Goal: Check status

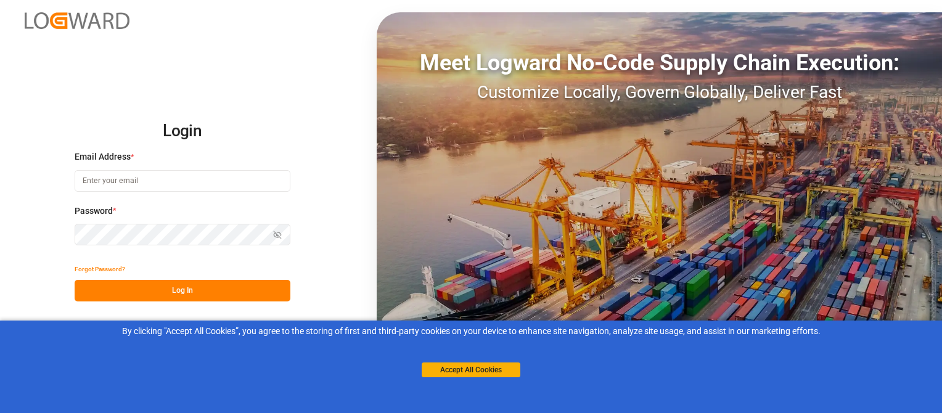
click at [259, 181] on input at bounding box center [183, 181] width 216 height 22
paste input "[PERSON_NAME][EMAIL_ADDRESS][PERSON_NAME][DOMAIN_NAME]"
type input "[PERSON_NAME][EMAIL_ADDRESS][PERSON_NAME][DOMAIN_NAME]"
click at [214, 291] on button "Log In" at bounding box center [183, 291] width 216 height 22
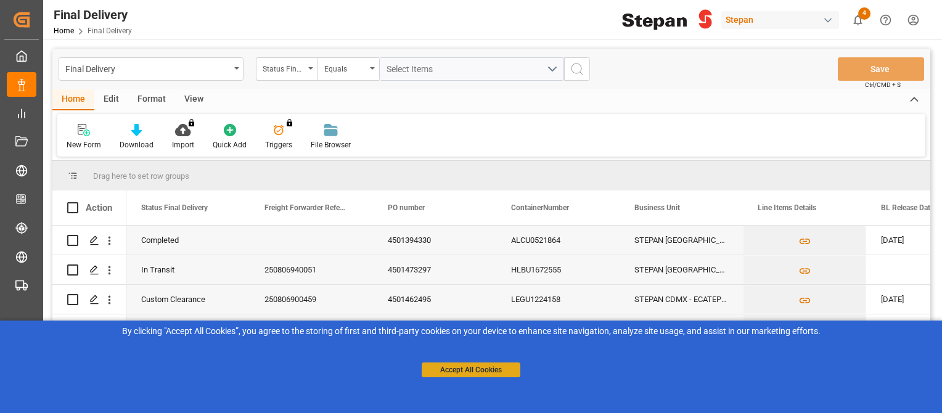
click at [488, 370] on button "Accept All Cookies" at bounding box center [470, 369] width 99 height 15
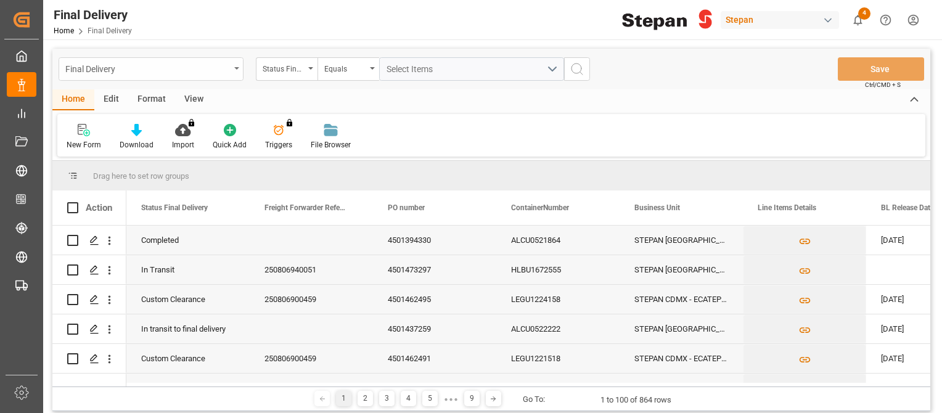
click at [176, 70] on div "Final Delivery" at bounding box center [147, 67] width 165 height 15
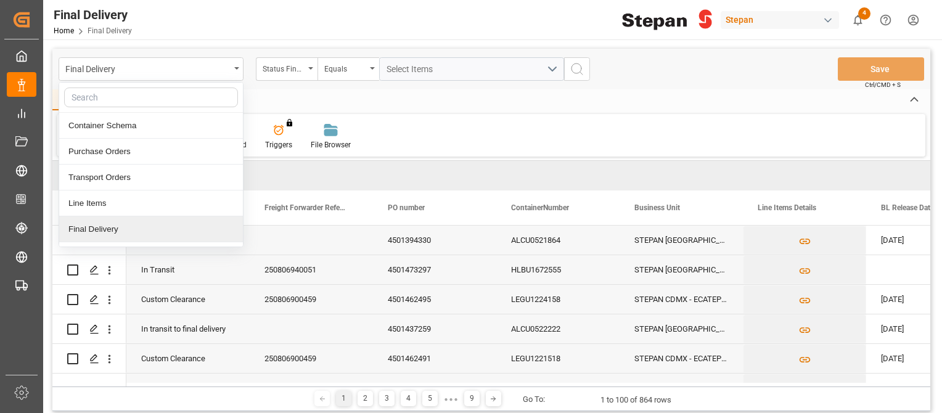
click at [115, 225] on div "Final Delivery" at bounding box center [151, 229] width 184 height 26
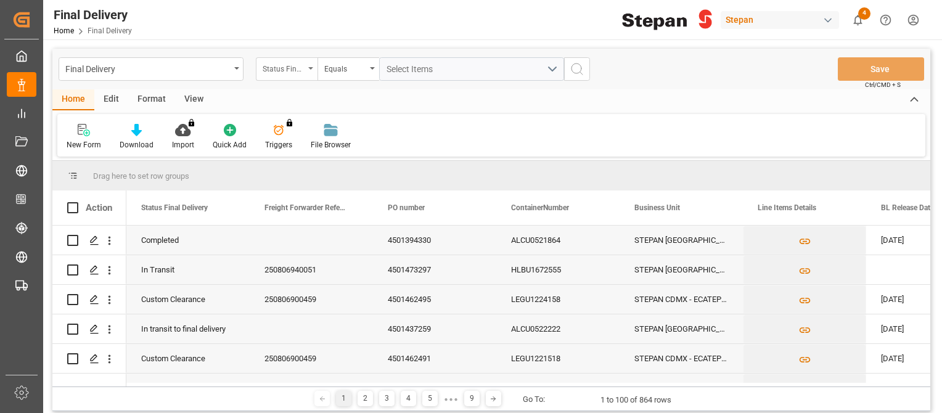
click at [298, 66] on div "Status Final Delivery" at bounding box center [284, 67] width 42 height 14
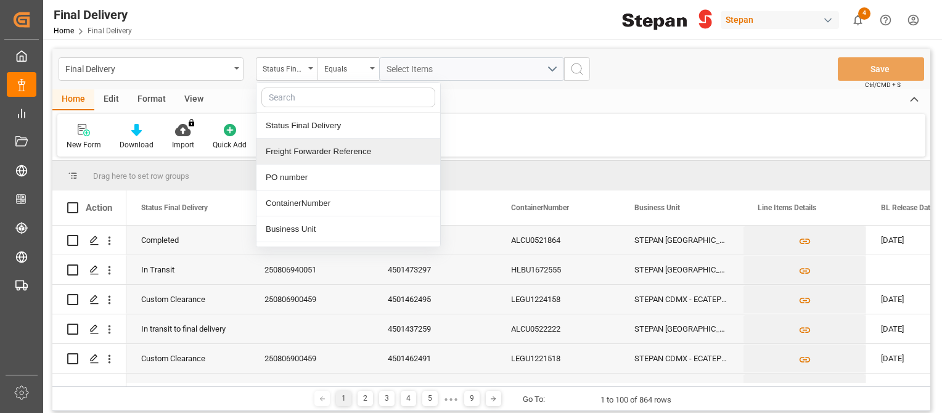
click at [335, 145] on div "Freight Forwarder Reference" at bounding box center [348, 152] width 184 height 26
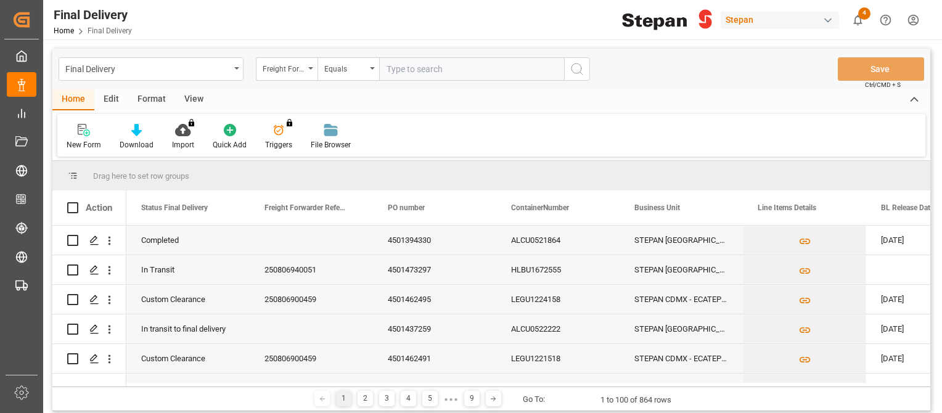
paste input "250806900459"
type input "250806900459"
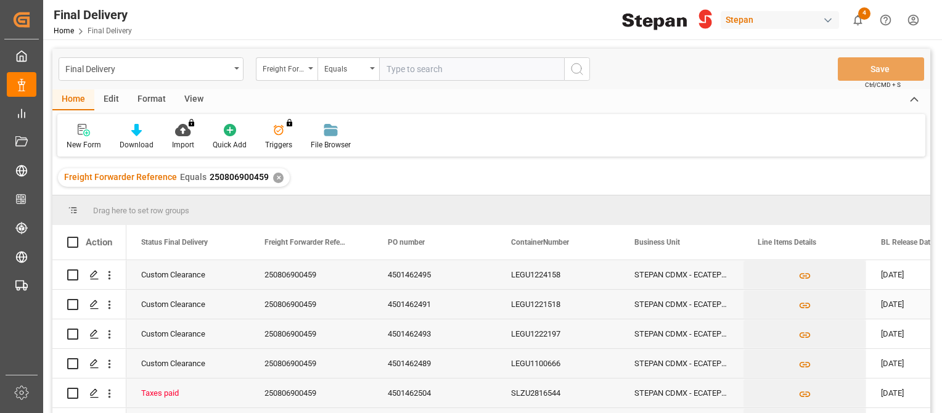
drag, startPoint x: 926, startPoint y: 280, endPoint x: 920, endPoint y: 311, distance: 31.3
click at [94, 275] on icon "Press SPACE to select this row." at bounding box center [94, 275] width 10 height 10
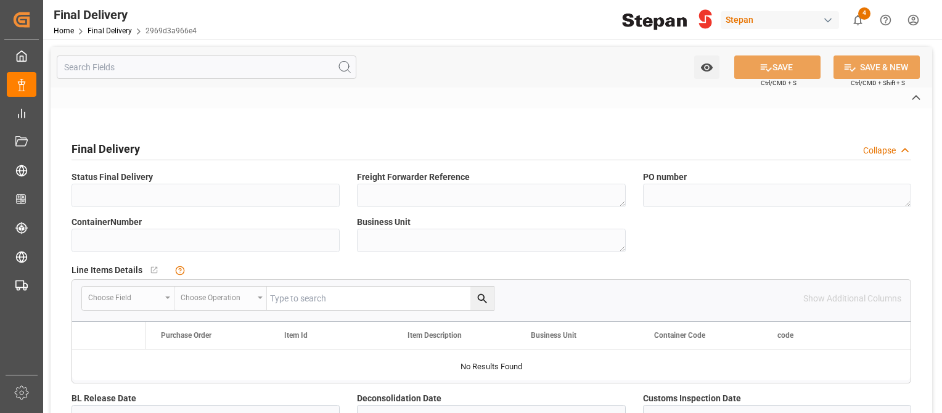
type input "Custom Clearance"
type textarea "250806900459"
type textarea "4501462495"
type input "LEGU1224158"
type textarea "STEPAN CDMX - ECATEPEC"
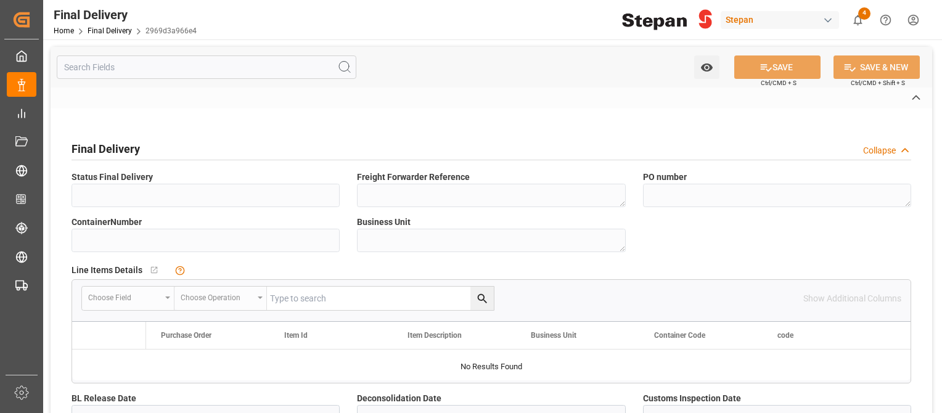
type textarea "25 43 1742 5002279"
type input "ROJO"
type textarea "STEPAN CDMX - ECATEPEC"
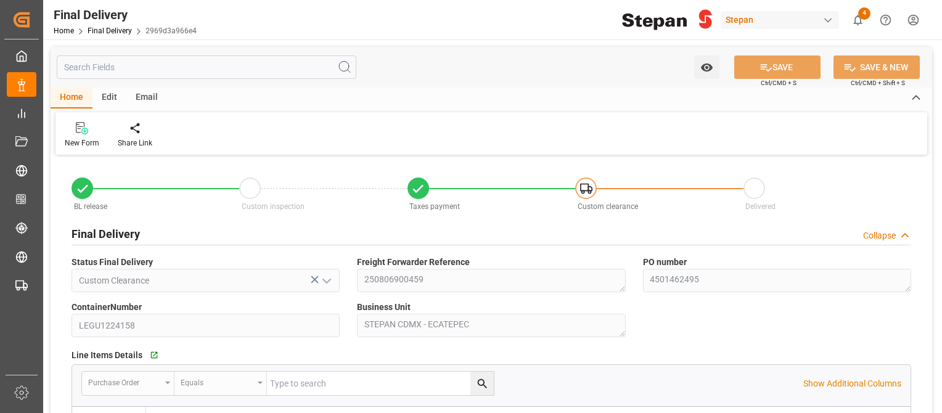
type input "[DATE]"
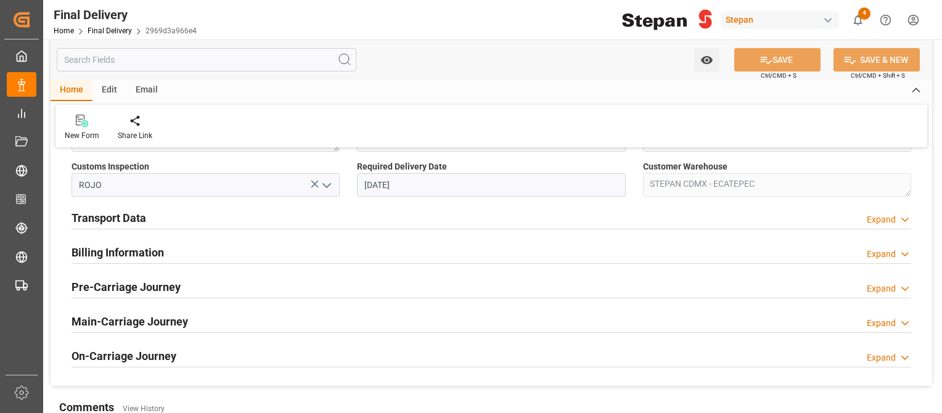
scroll to position [409, 0]
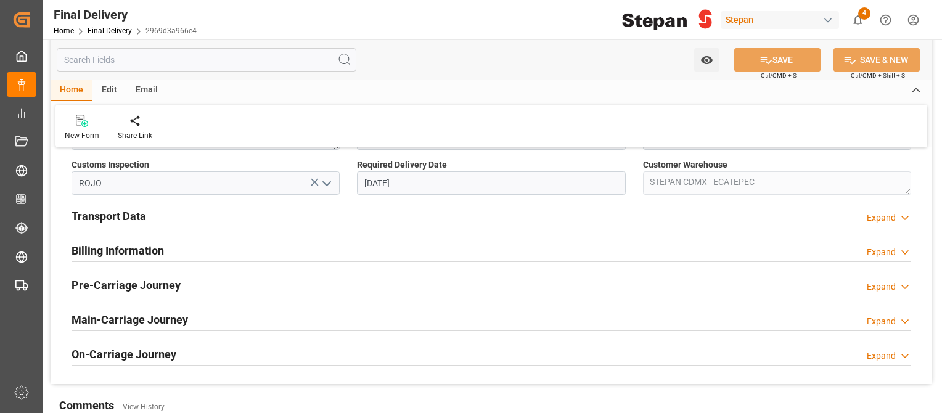
click at [141, 216] on h2 "Transport Data" at bounding box center [108, 216] width 75 height 17
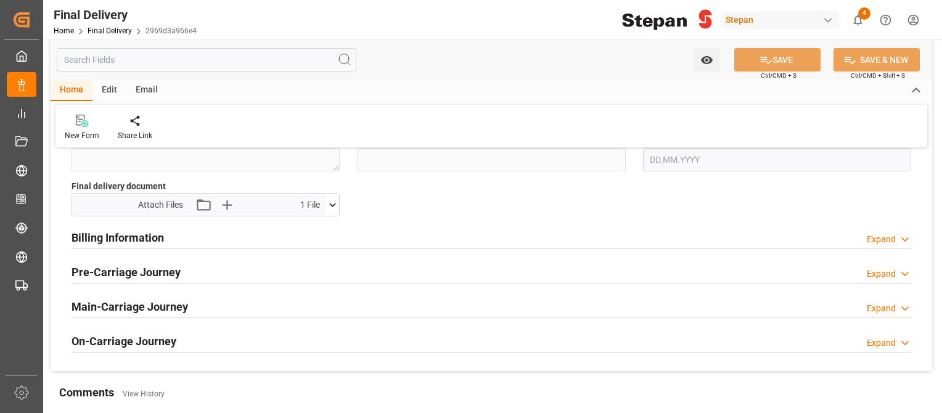
scroll to position [601, 0]
click at [337, 205] on icon at bounding box center [332, 205] width 13 height 13
click at [332, 205] on icon at bounding box center [333, 205] width 7 height 4
click at [332, 205] on icon at bounding box center [332, 205] width 13 height 13
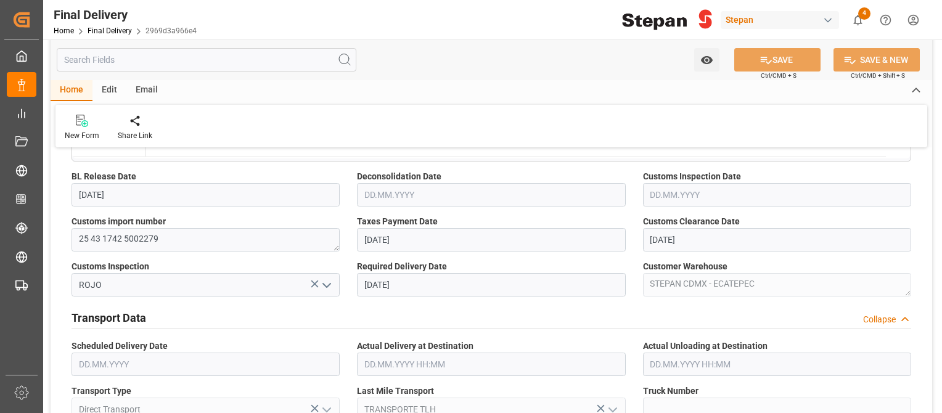
scroll to position [0, 0]
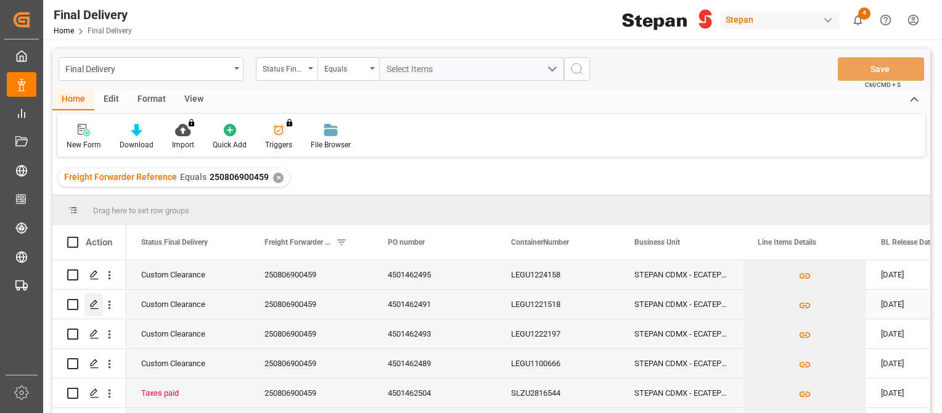
click at [94, 308] on icon "Press SPACE to select this row." at bounding box center [94, 304] width 10 height 10
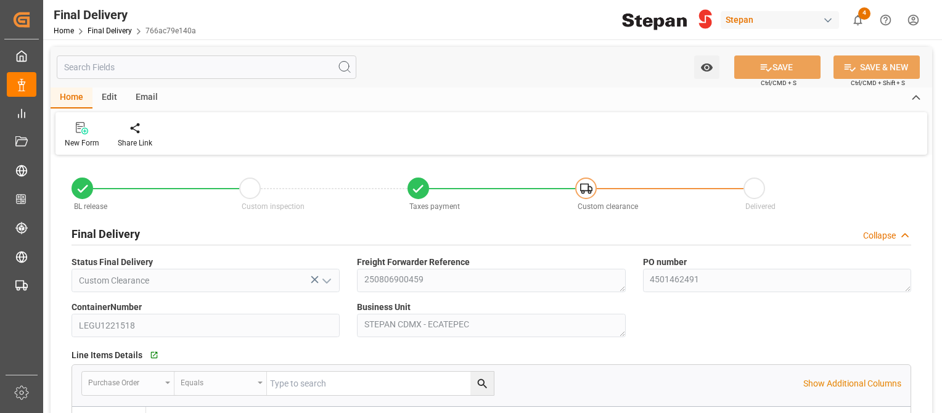
type input "[DATE]"
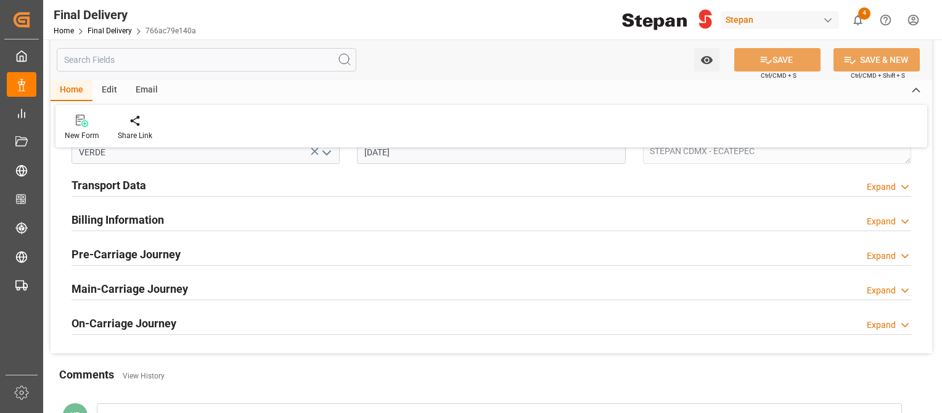
scroll to position [438, 0]
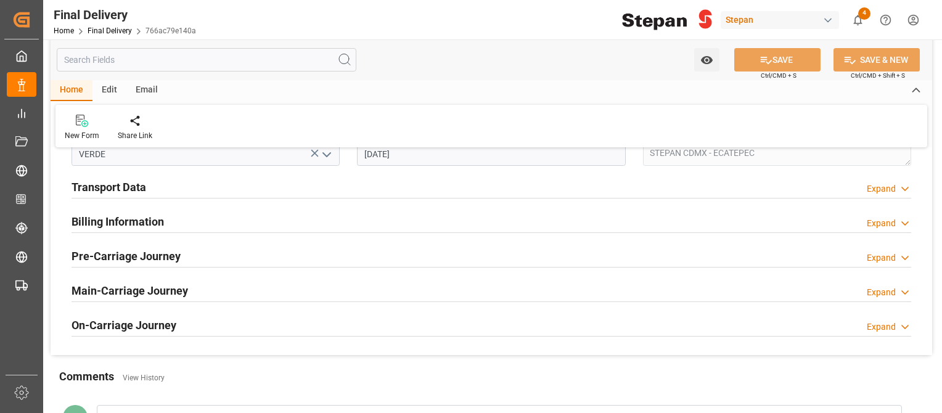
click at [258, 187] on div "Transport Data Expand" at bounding box center [490, 185] width 839 height 23
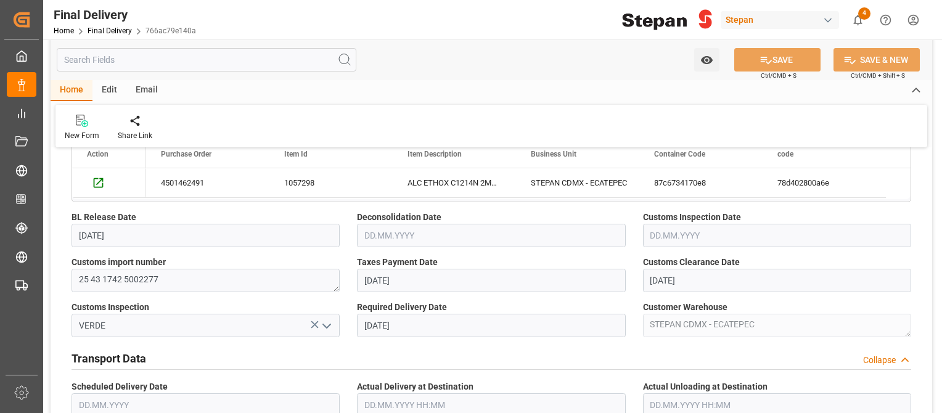
scroll to position [265, 0]
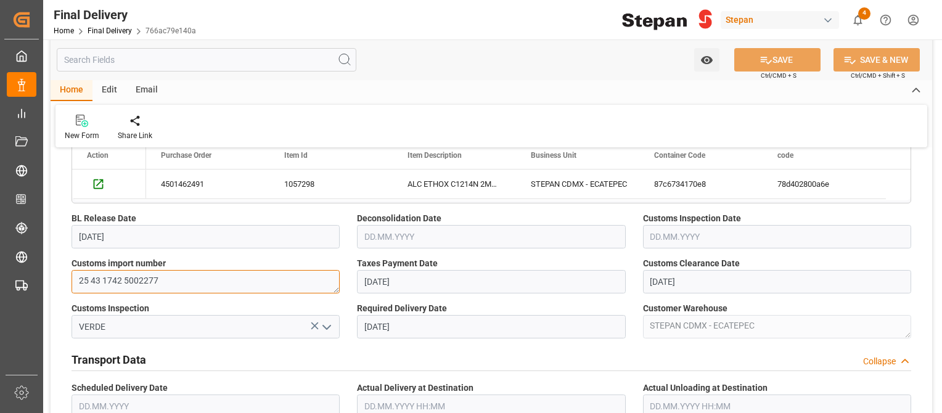
drag, startPoint x: 160, startPoint y: 280, endPoint x: 125, endPoint y: 281, distance: 35.1
click at [125, 281] on textarea "25 43 1742 5002277" at bounding box center [205, 281] width 268 height 23
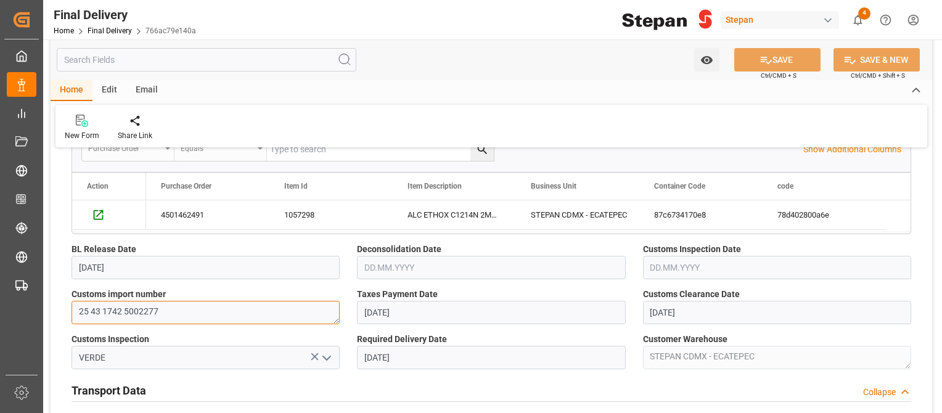
scroll to position [234, 0]
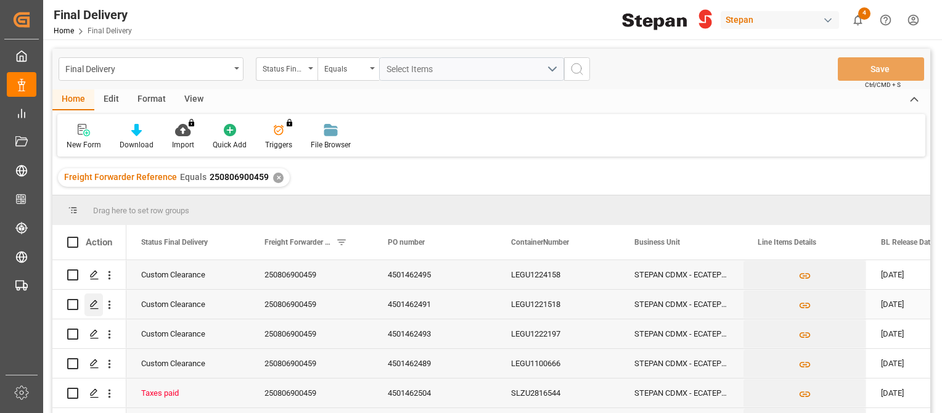
click at [91, 306] on polygon "Press SPACE to select this row." at bounding box center [94, 304] width 6 height 6
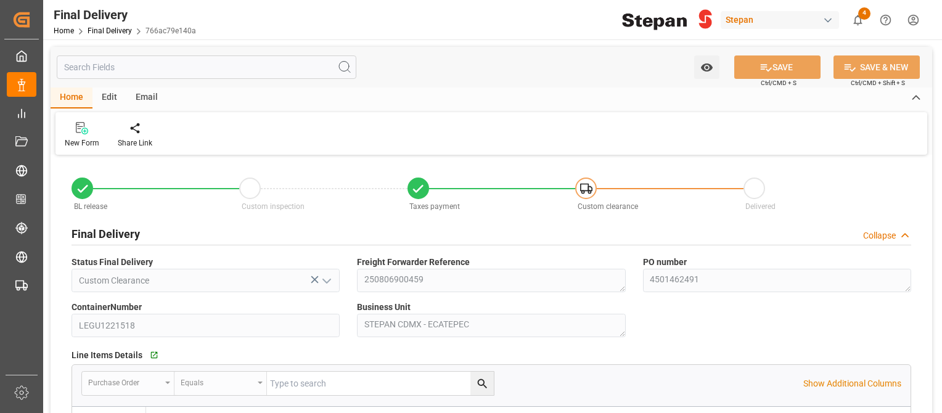
type input "[DATE]"
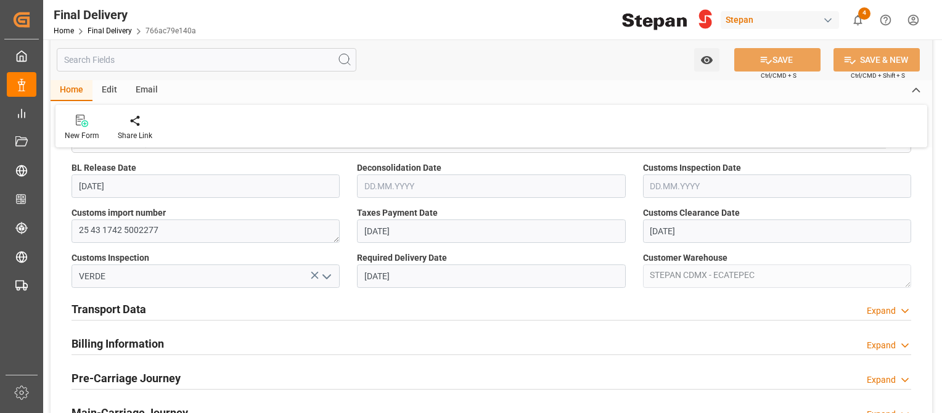
scroll to position [330, 0]
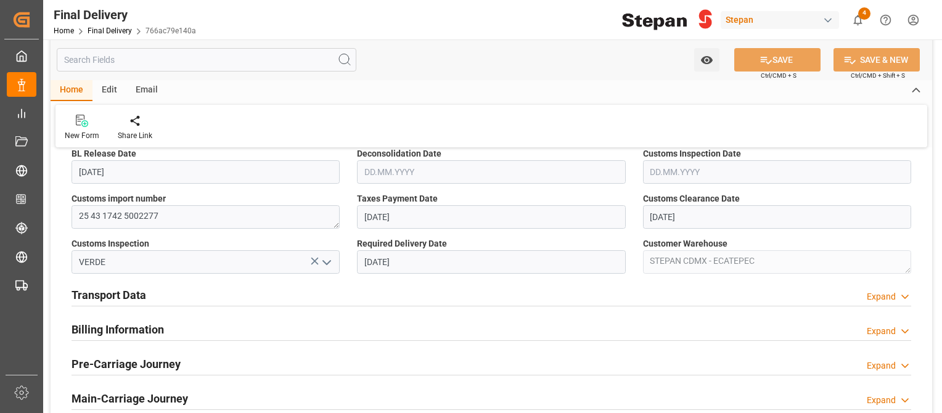
drag, startPoint x: 192, startPoint y: 282, endPoint x: 146, endPoint y: 289, distance: 46.2
click at [146, 289] on div "Transport Data Expand" at bounding box center [490, 293] width 839 height 23
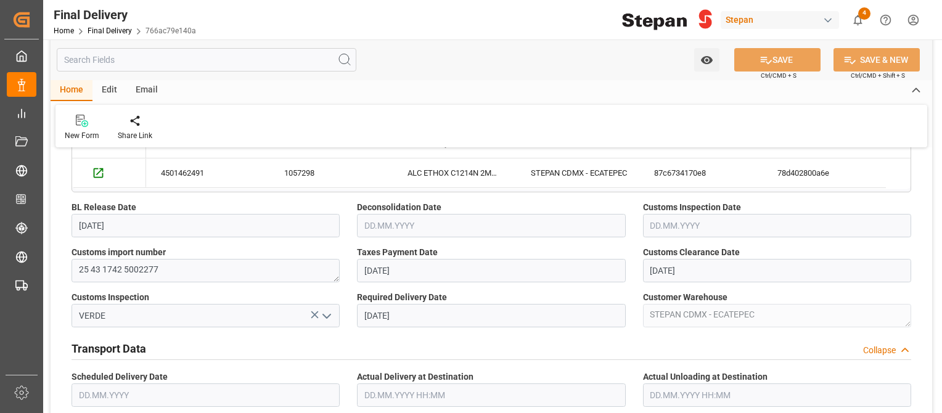
scroll to position [273, 0]
